Goal: Task Accomplishment & Management: Manage account settings

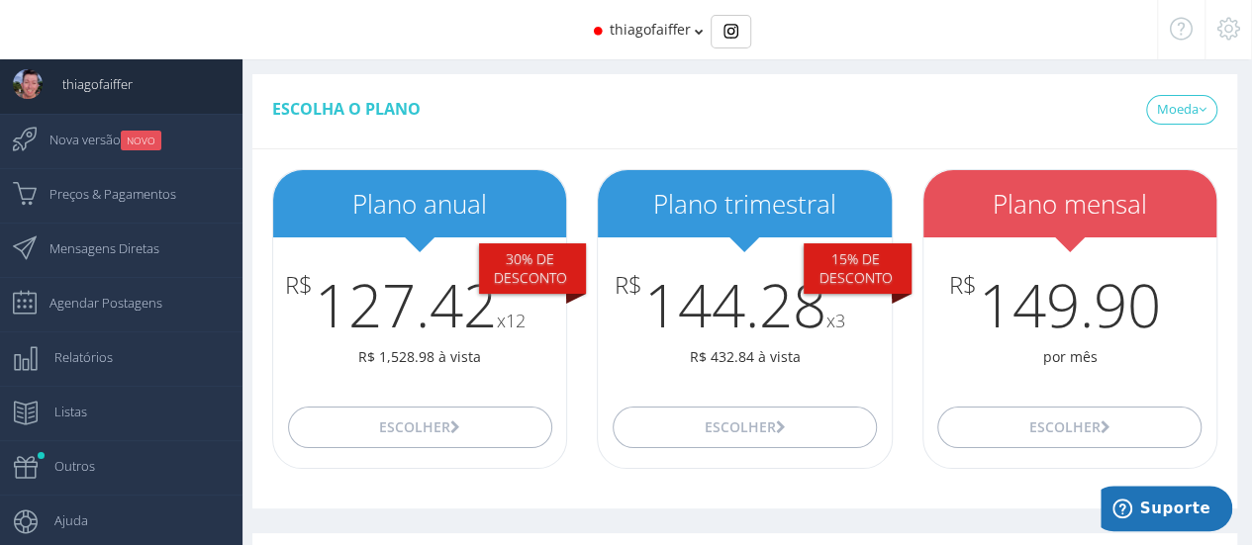
click at [1225, 29] on icon at bounding box center [1228, 29] width 23 height 14
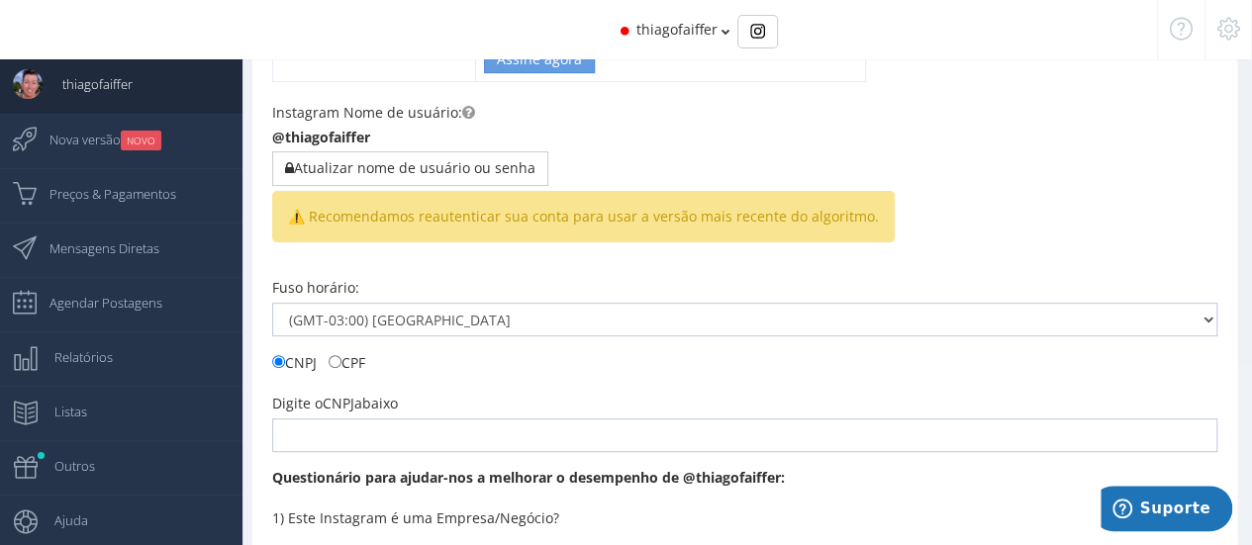
scroll to position [297, 0]
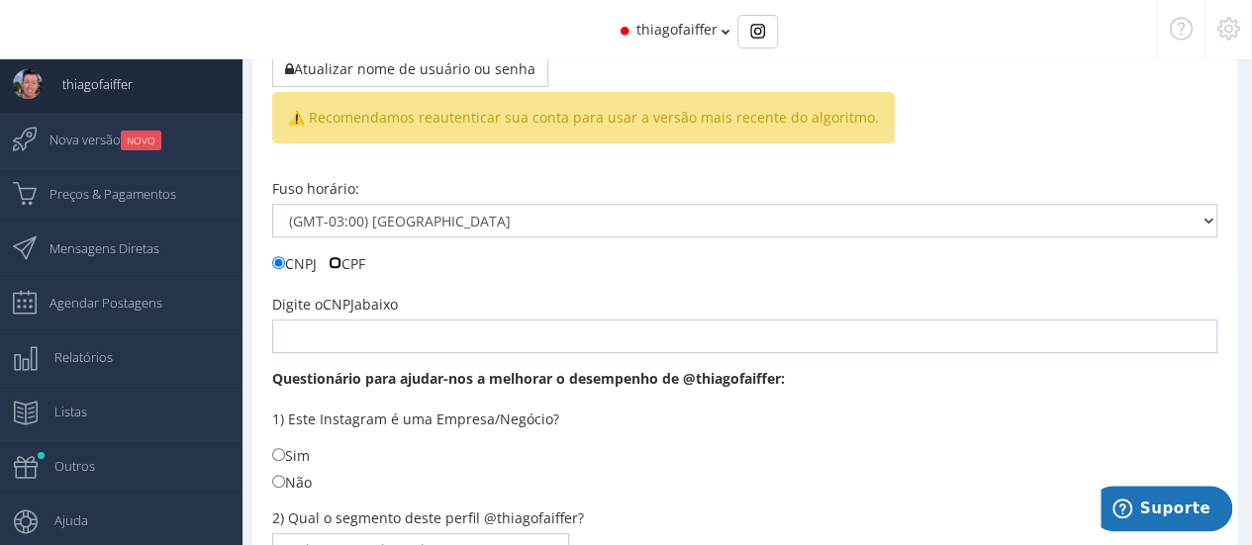
click at [336, 256] on input "CPF" at bounding box center [334, 262] width 13 height 13
radio input "true"
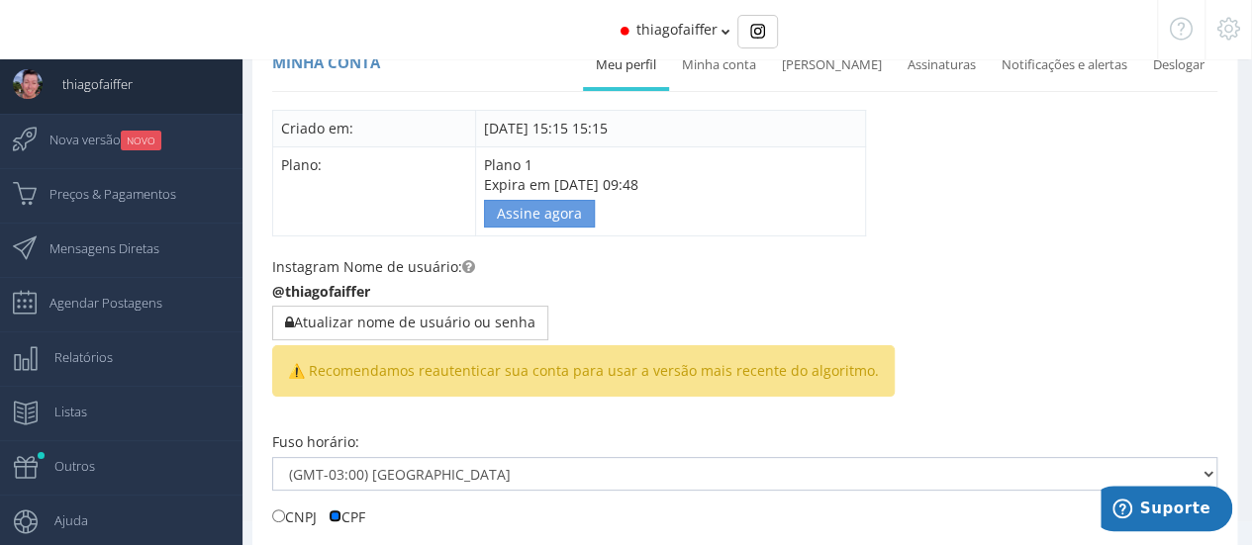
scroll to position [0, 0]
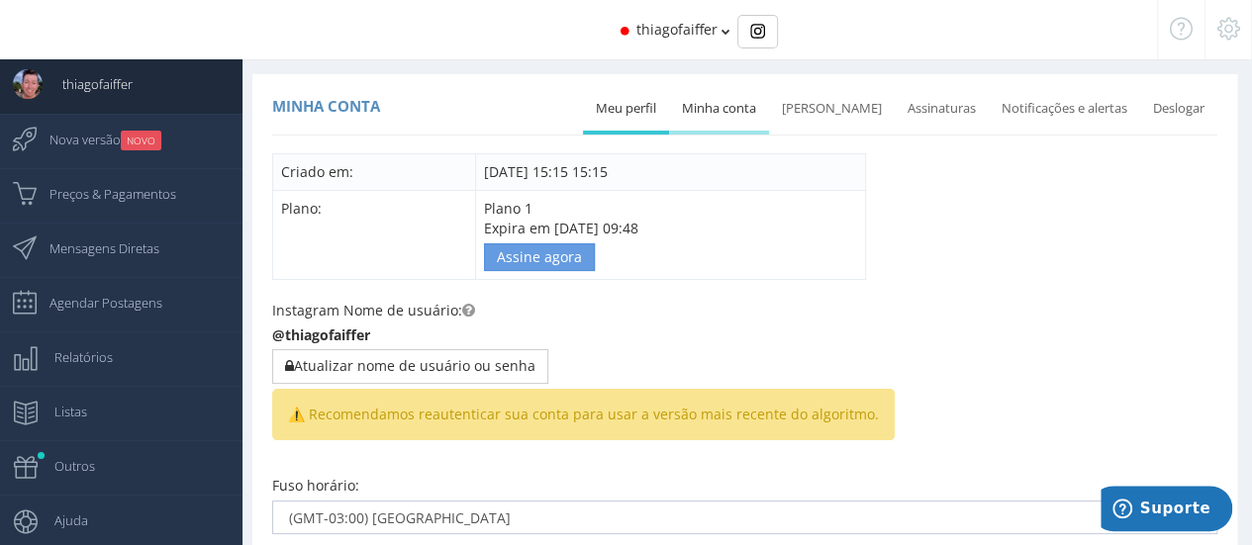
click at [766, 111] on link "Minha conta" at bounding box center [719, 109] width 100 height 44
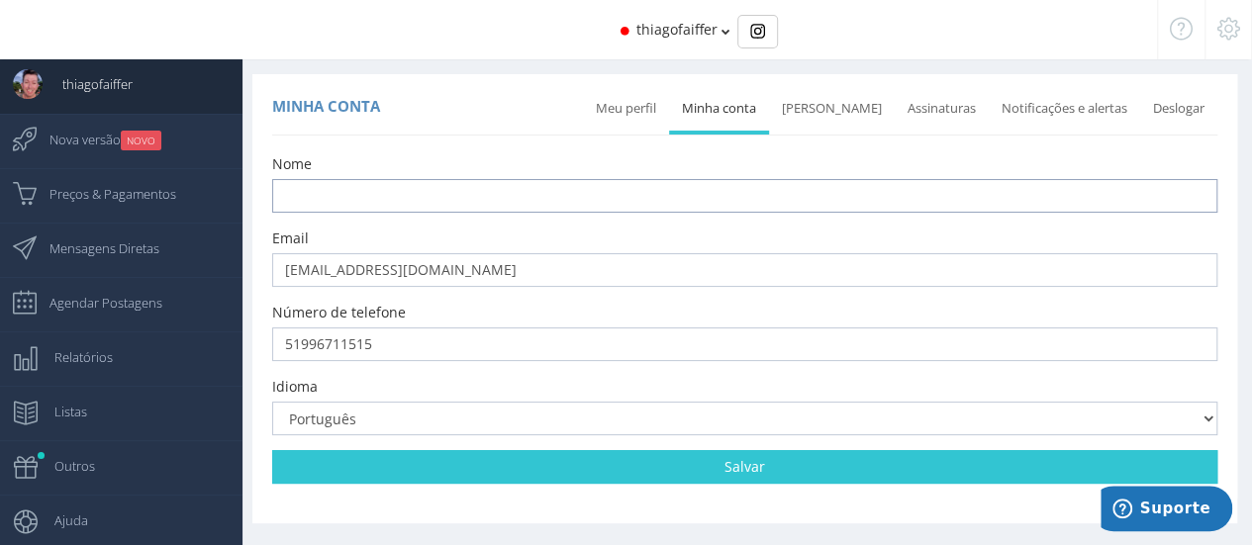
click at [675, 199] on input "text" at bounding box center [744, 196] width 945 height 34
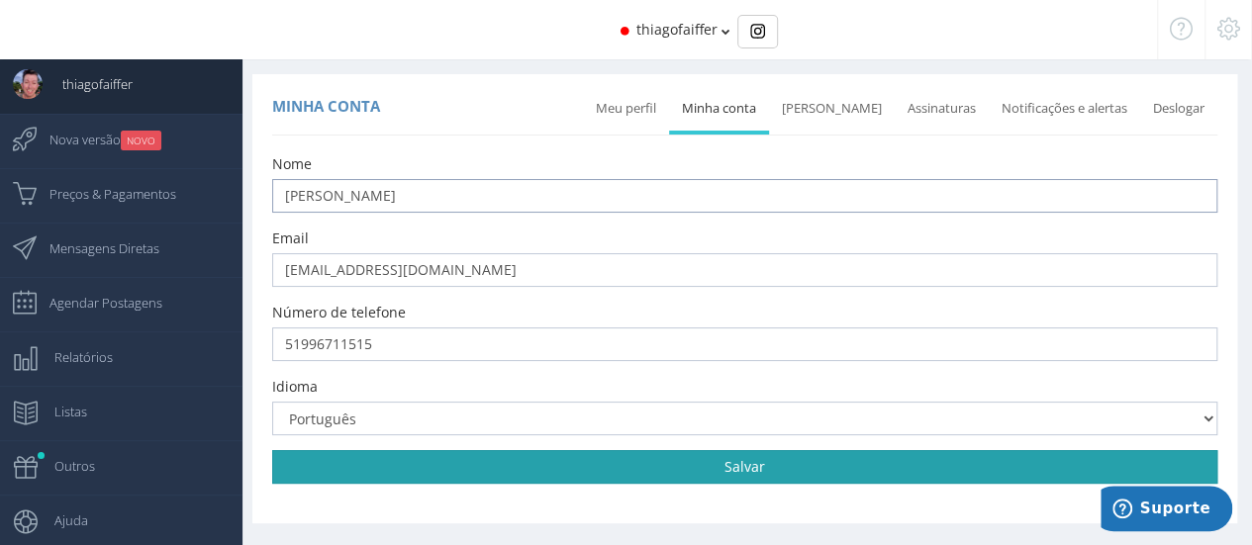
type input "[PERSON_NAME]"
drag, startPoint x: 738, startPoint y: 468, endPoint x: 739, endPoint y: 454, distance: 13.9
click at [739, 468] on link "Salvar" at bounding box center [744, 467] width 945 height 34
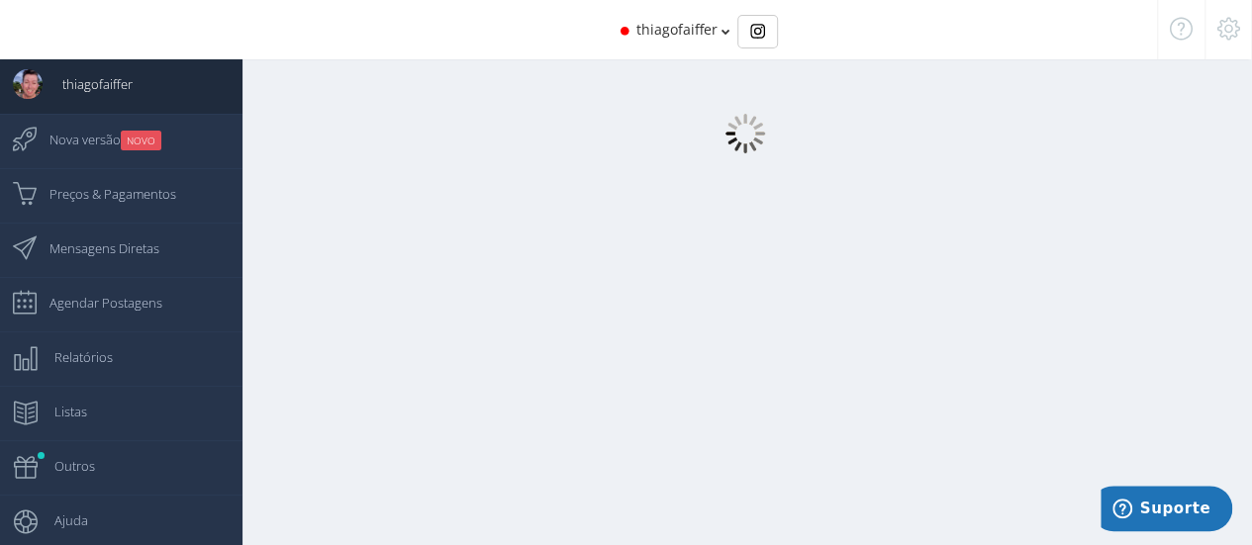
click at [1230, 33] on icon at bounding box center [1228, 29] width 23 height 14
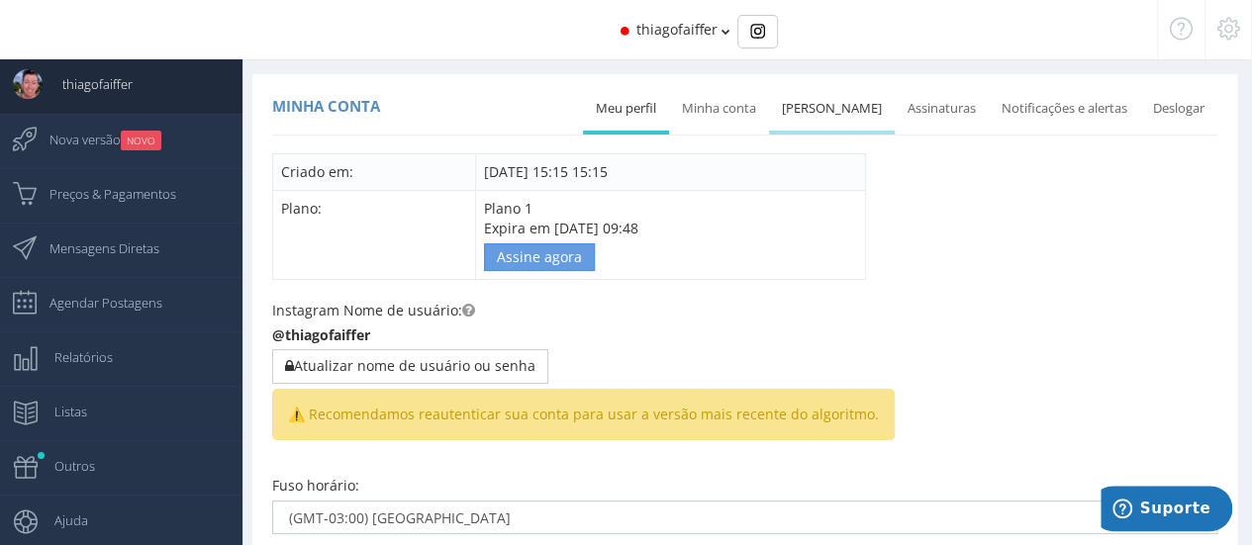
click at [835, 112] on link "[PERSON_NAME]" at bounding box center [832, 109] width 126 height 44
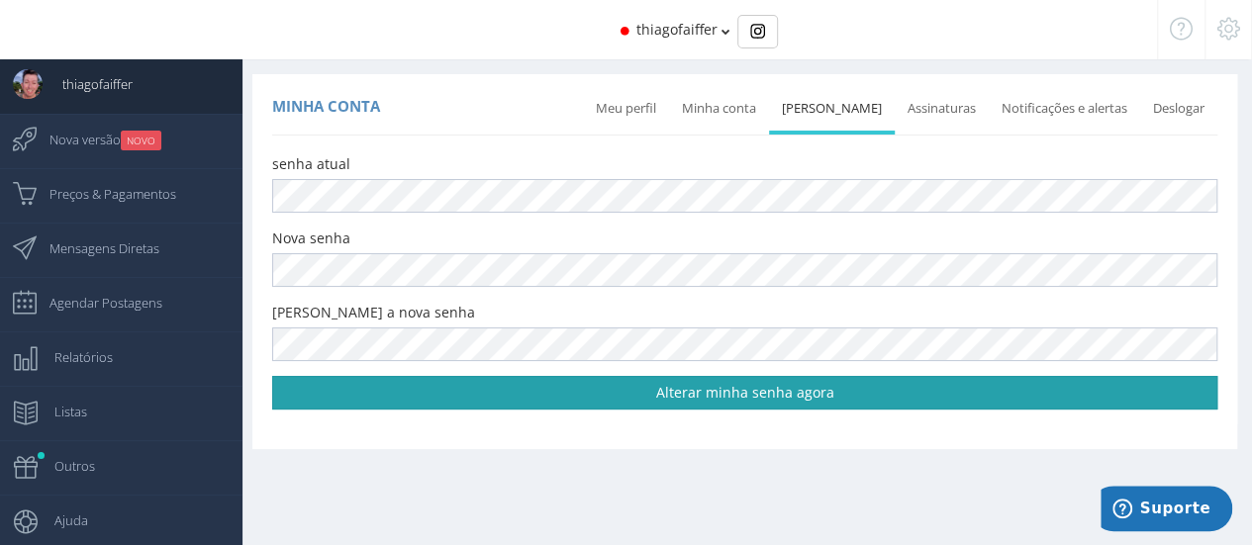
click at [515, 389] on link "Alterar minha senha agora" at bounding box center [744, 393] width 945 height 34
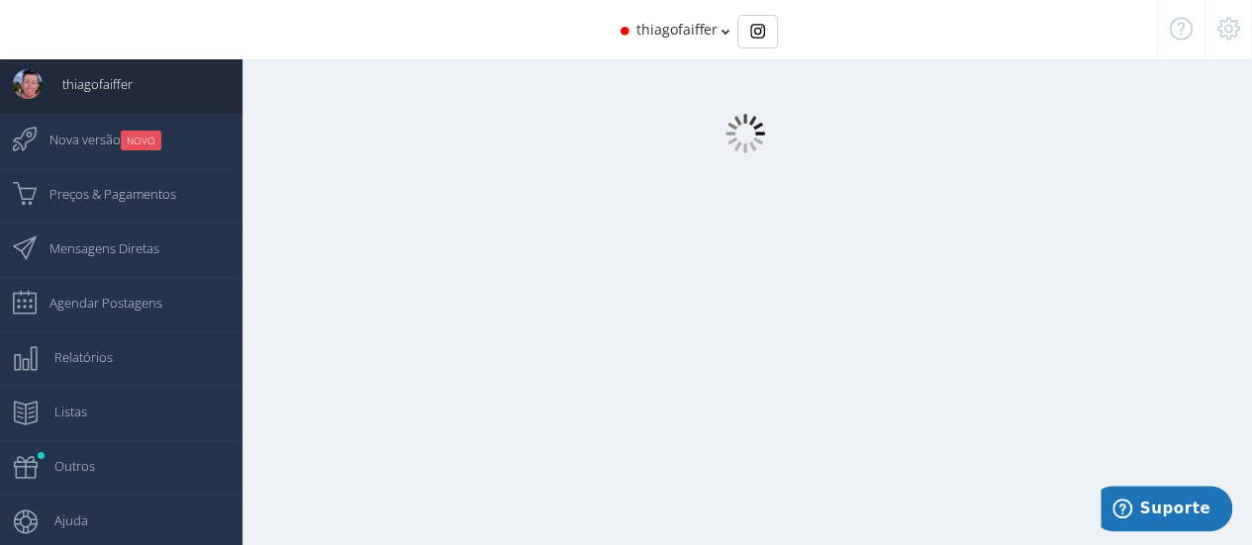
click at [725, 36] on icon at bounding box center [725, 32] width 9 height 14
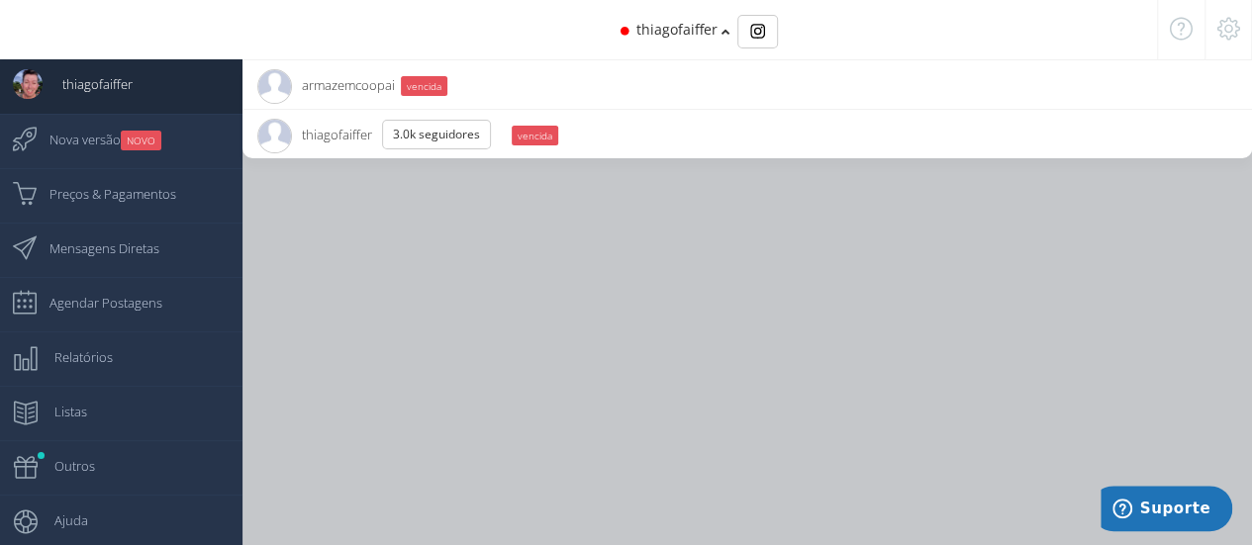
click at [725, 36] on icon at bounding box center [725, 32] width 9 height 14
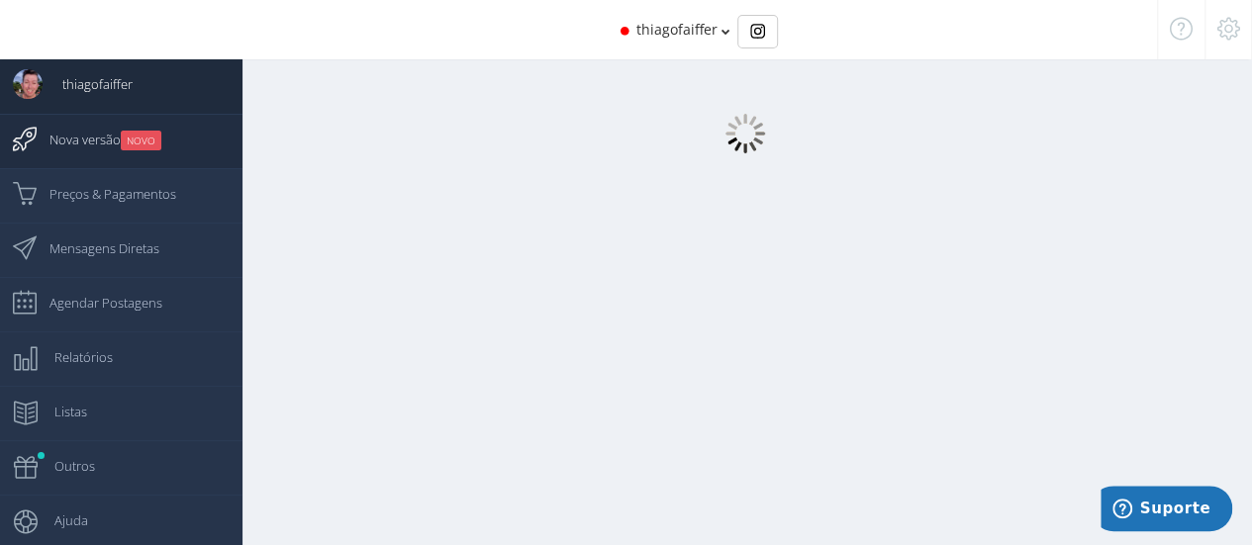
click at [110, 137] on span "Nova versão NOVO" at bounding box center [96, 139] width 132 height 49
